Goal: Task Accomplishment & Management: Use online tool/utility

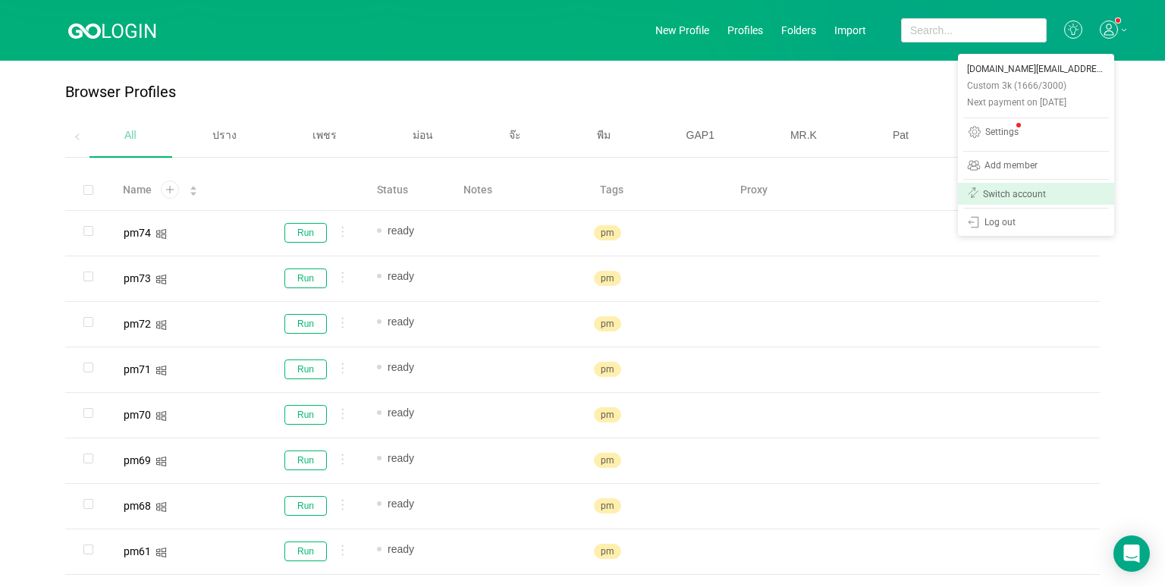
click at [1023, 190] on div "Switch account" at bounding box center [1014, 194] width 63 height 9
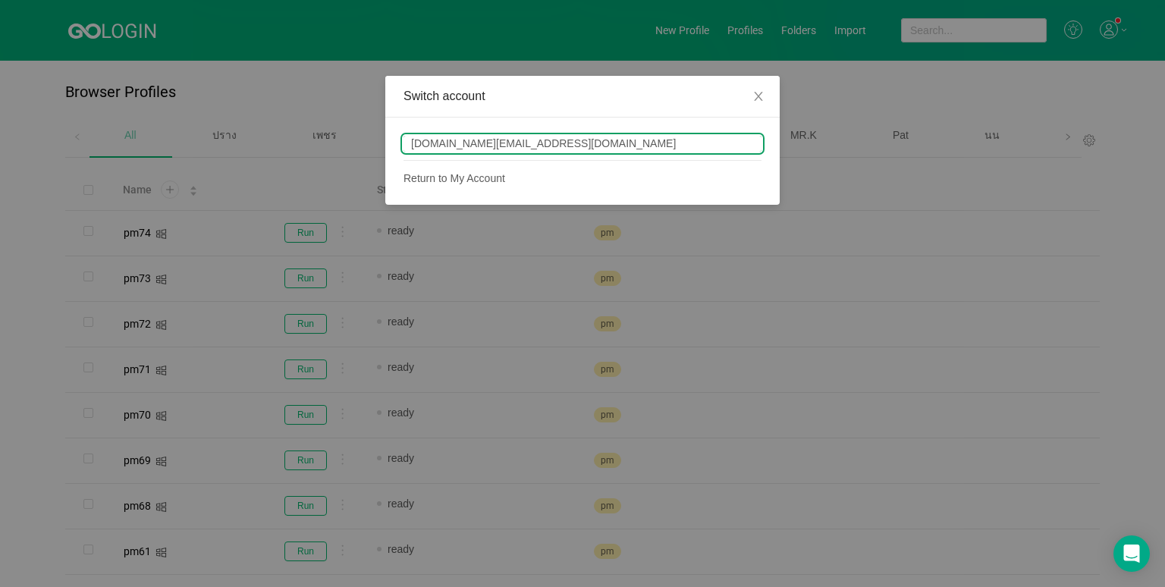
click at [1121, 224] on div "Switch account [DOMAIN_NAME][EMAIL_ADDRESS][DOMAIN_NAME] Return to My Account" at bounding box center [582, 293] width 1165 height 587
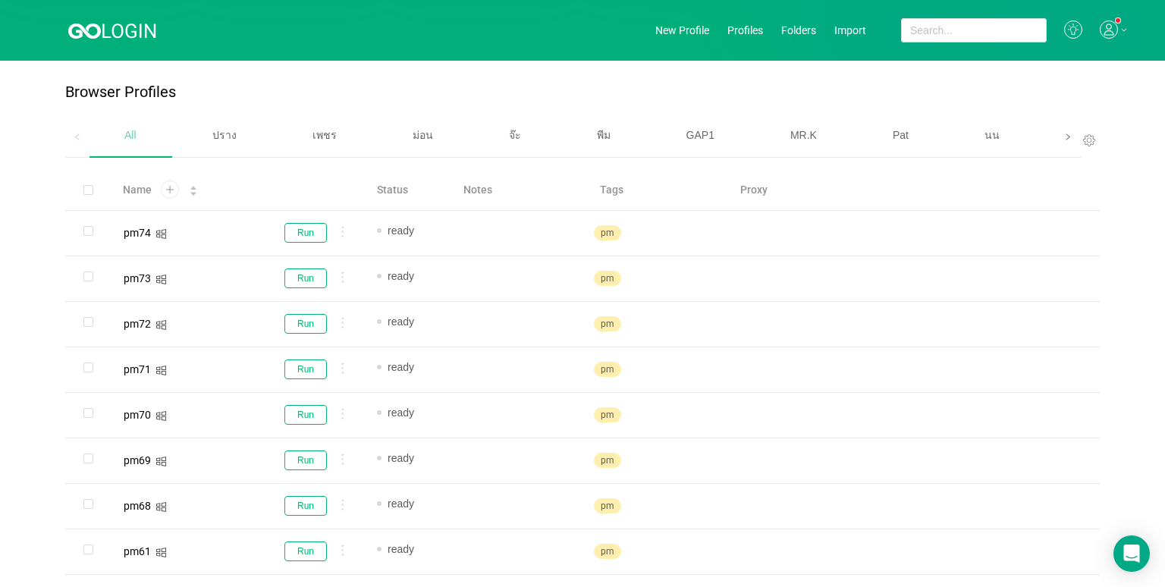
click at [1056, 134] on span at bounding box center [1068, 137] width 24 height 42
click at [815, 140] on span "เบนซ์" at bounding box center [826, 135] width 26 height 12
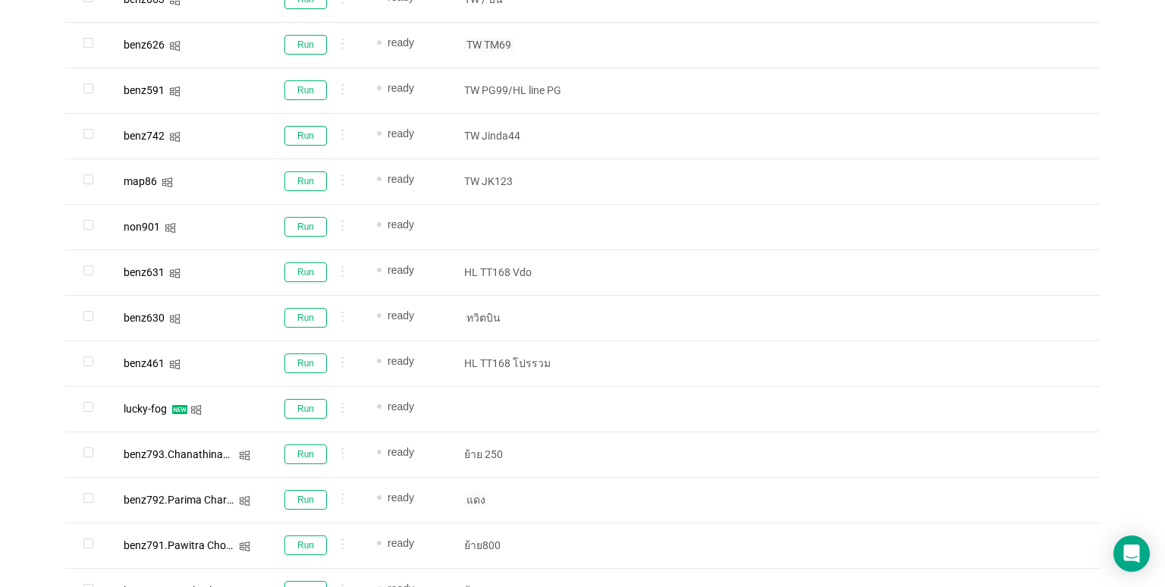
scroll to position [925, 0]
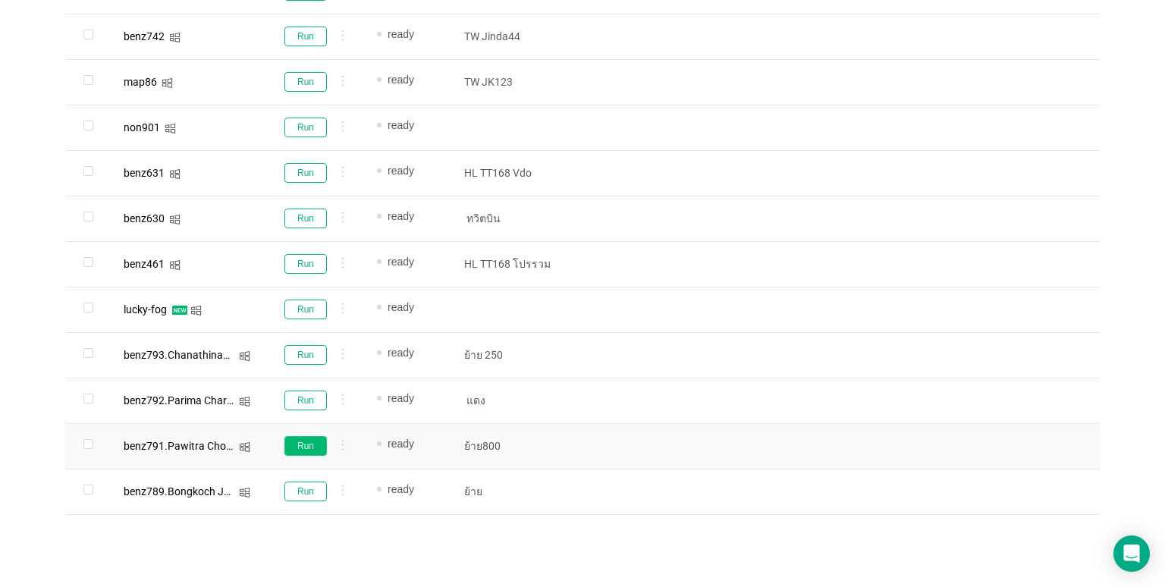
click at [317, 443] on button "Run" at bounding box center [306, 446] width 42 height 20
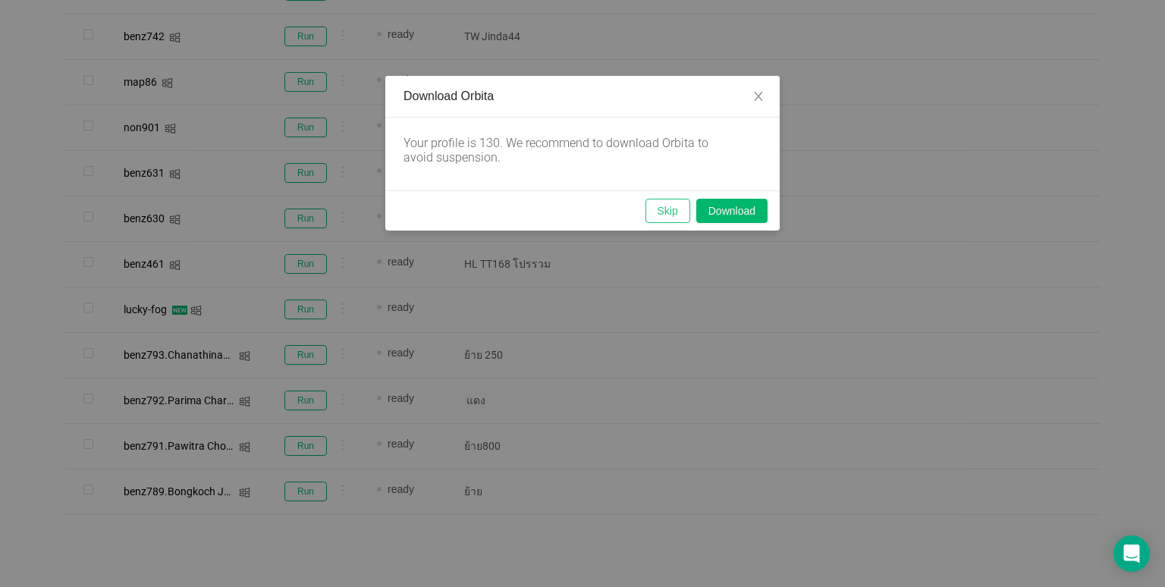
click at [663, 209] on button "Skip" at bounding box center [668, 211] width 45 height 24
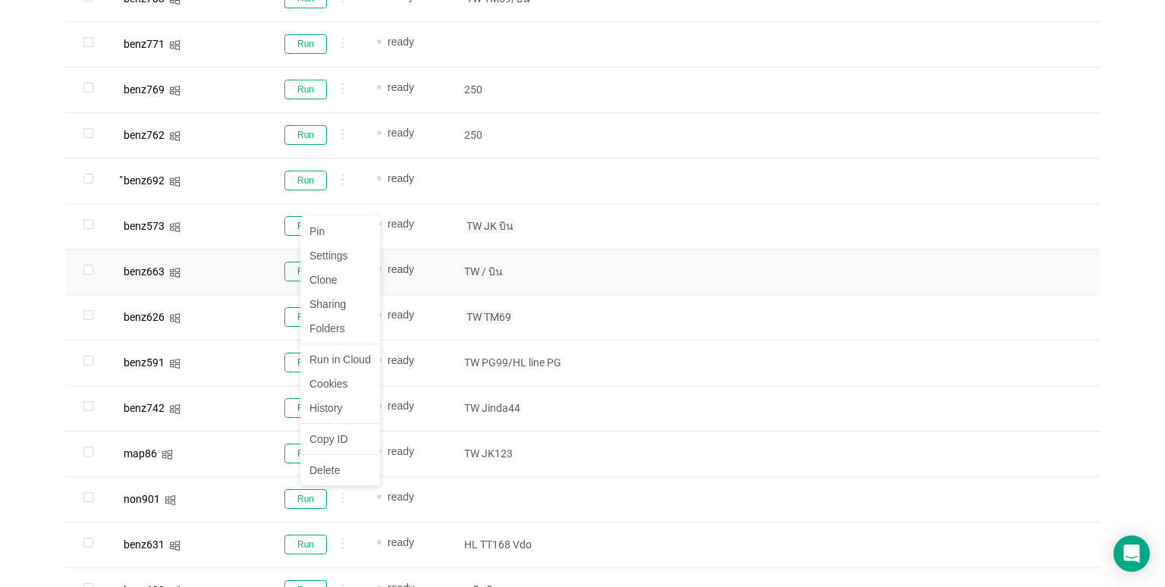
scroll to position [546, 0]
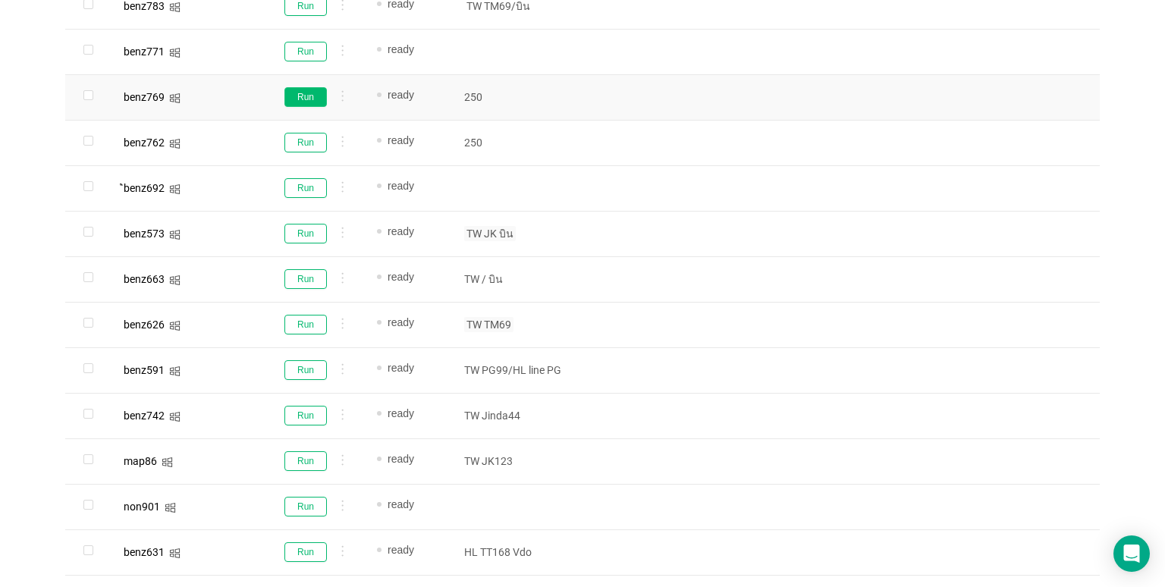
click at [294, 97] on button "Run" at bounding box center [306, 97] width 42 height 20
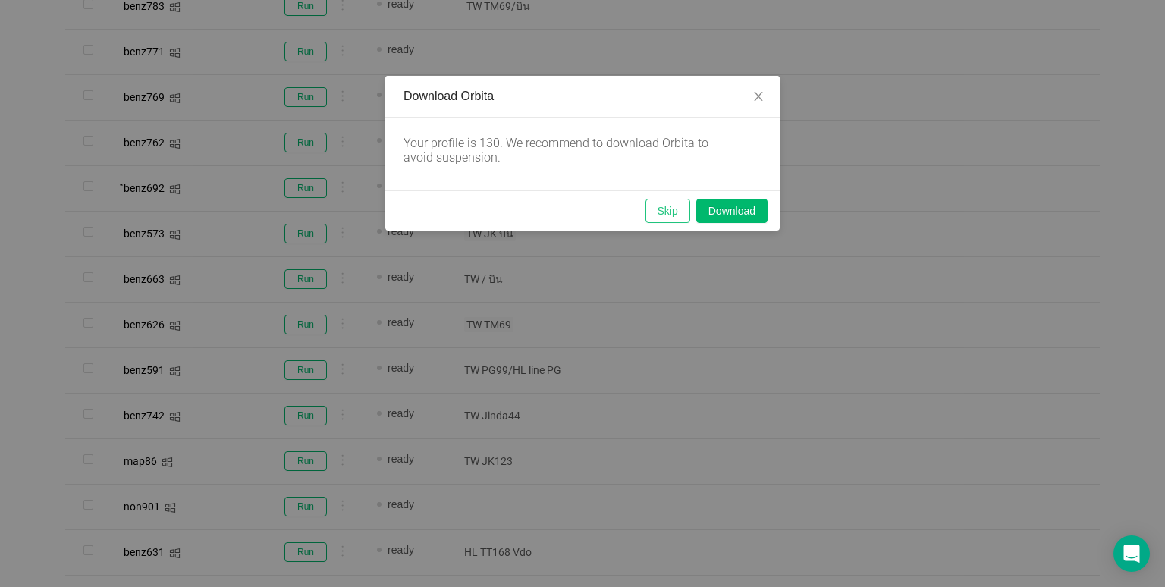
click at [662, 215] on button "Skip" at bounding box center [668, 211] width 45 height 24
